Goal: Task Accomplishment & Management: Manage account settings

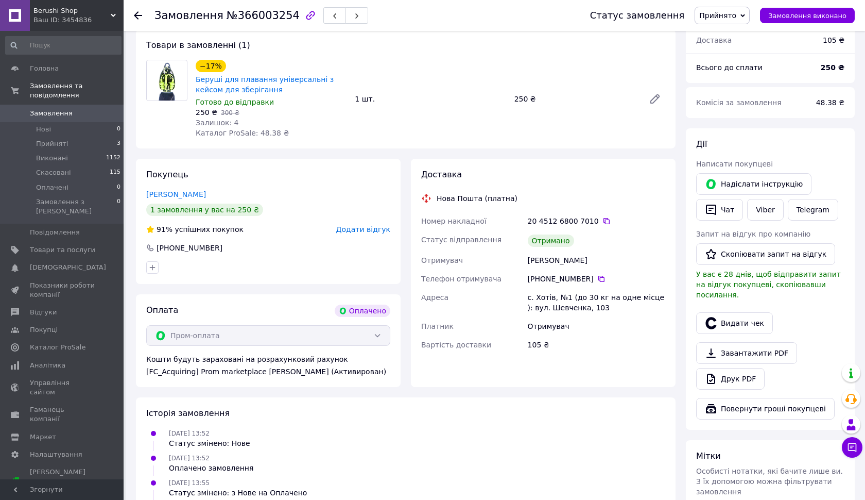
scroll to position [89, 0]
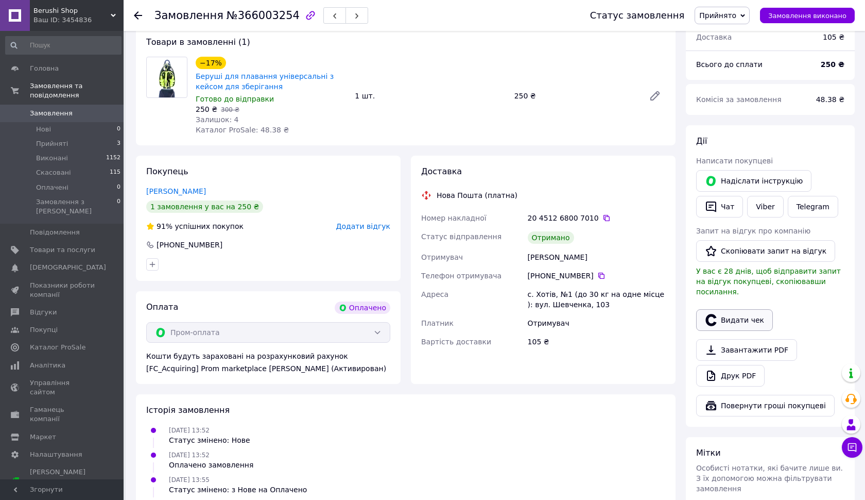
click at [737, 309] on button "Видати чек" at bounding box center [734, 320] width 77 height 22
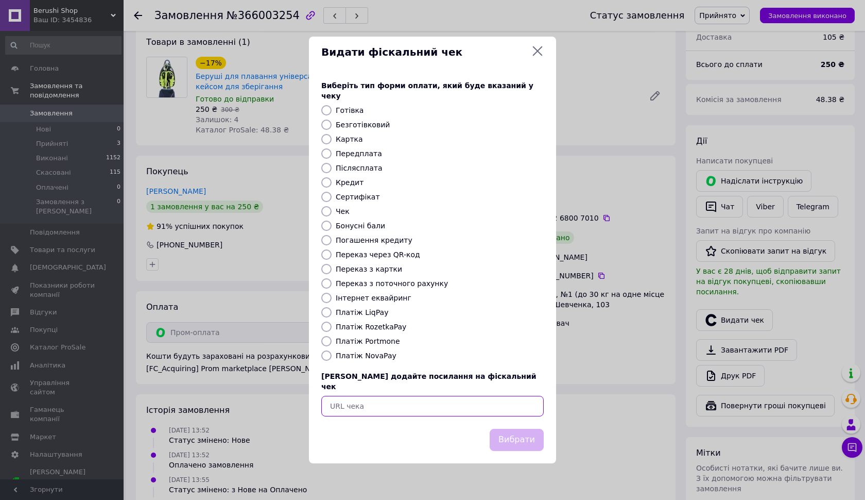
click at [404, 398] on input "text" at bounding box center [432, 406] width 223 height 21
paste input "[URL][DOMAIN_NAME]"
type input "[URL][DOMAIN_NAME]"
click at [527, 429] on button "Вибрати" at bounding box center [517, 440] width 54 height 22
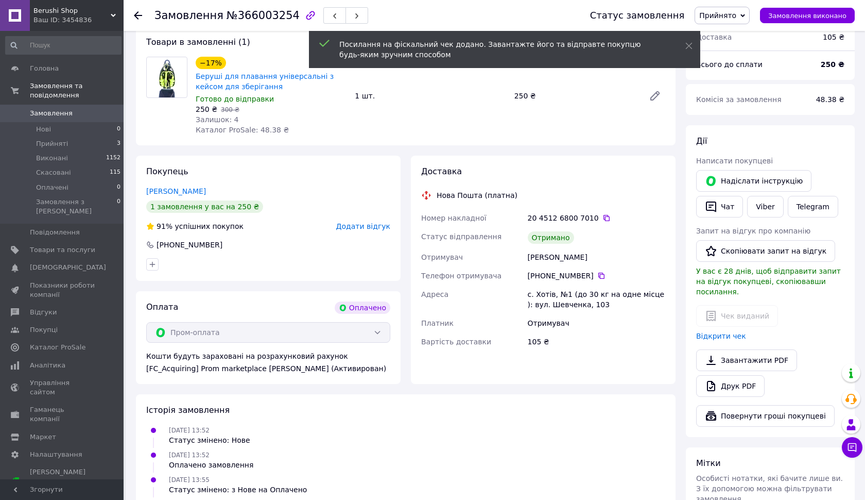
click at [729, 16] on span "Прийнято" at bounding box center [718, 15] width 37 height 8
click at [719, 33] on li "Виконано" at bounding box center [722, 35] width 54 height 15
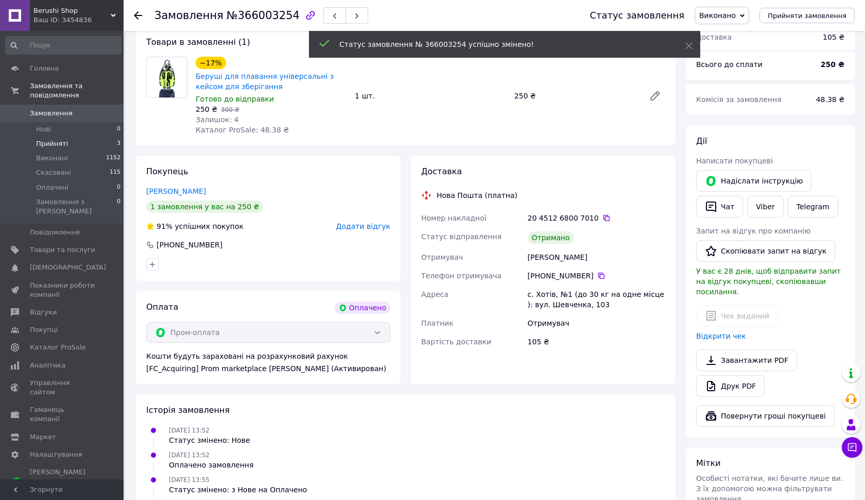
click at [56, 145] on span "Прийняті" at bounding box center [52, 143] width 32 height 9
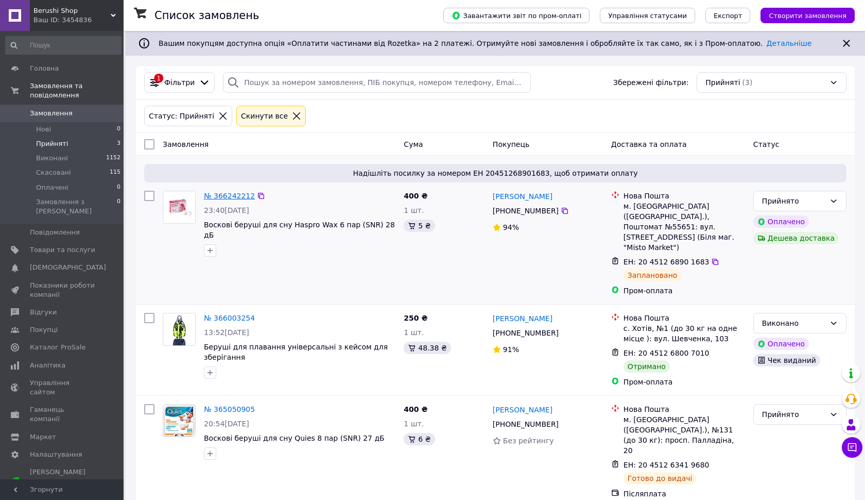
click at [222, 196] on link "№ 366242212" at bounding box center [229, 196] width 51 height 8
